Goal: Transaction & Acquisition: Purchase product/service

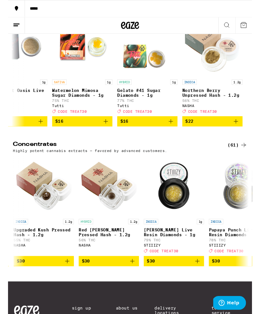
scroll to position [0, 3121]
